Goal: Task Accomplishment & Management: Manage account settings

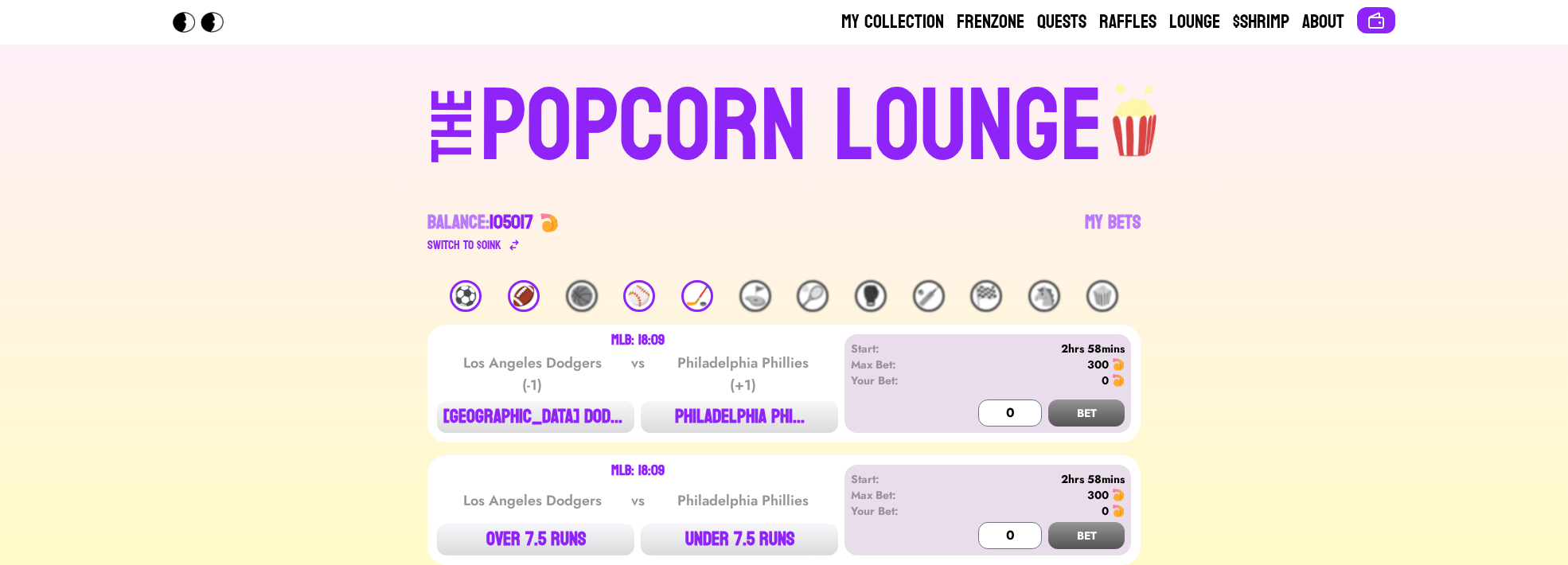
click at [1102, 178] on div "POPCORN LOUNGE" at bounding box center [791, 127] width 623 height 102
click at [1102, 221] on link "My Bets" at bounding box center [1112, 232] width 55 height 45
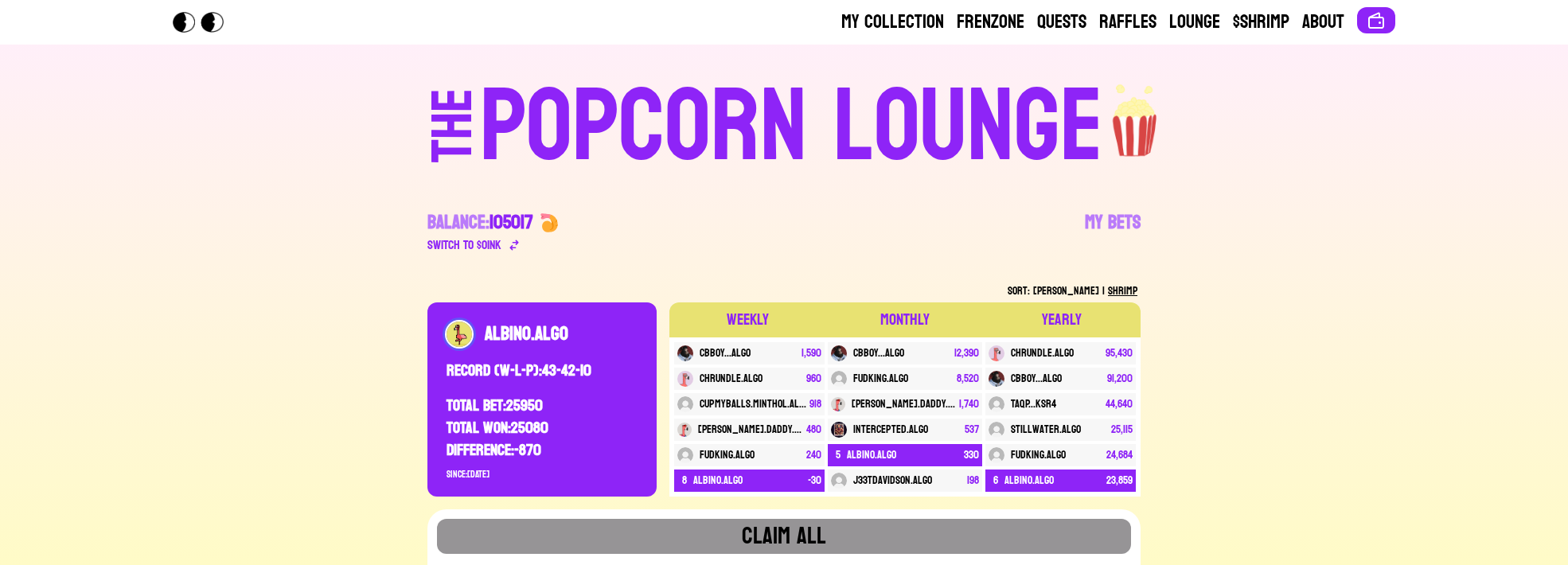
click at [972, 99] on div "POPCORN LOUNGE" at bounding box center [791, 127] width 623 height 102
